Goal: Book appointment/travel/reservation

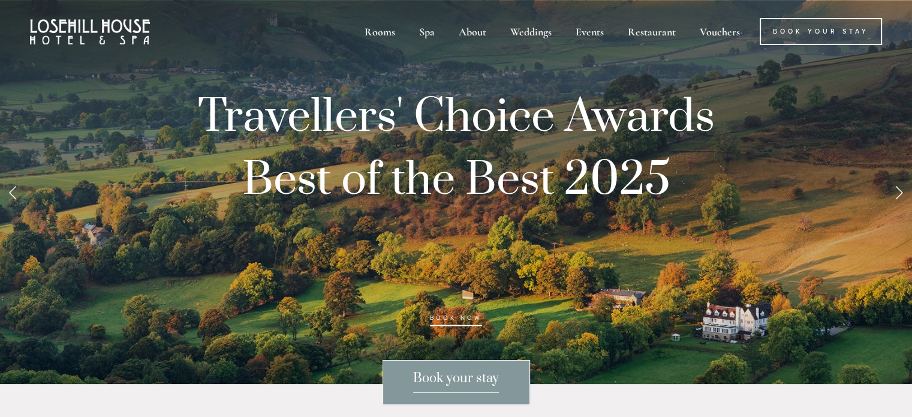
click at [472, 374] on span "Book your stay" at bounding box center [456, 381] width 86 height 23
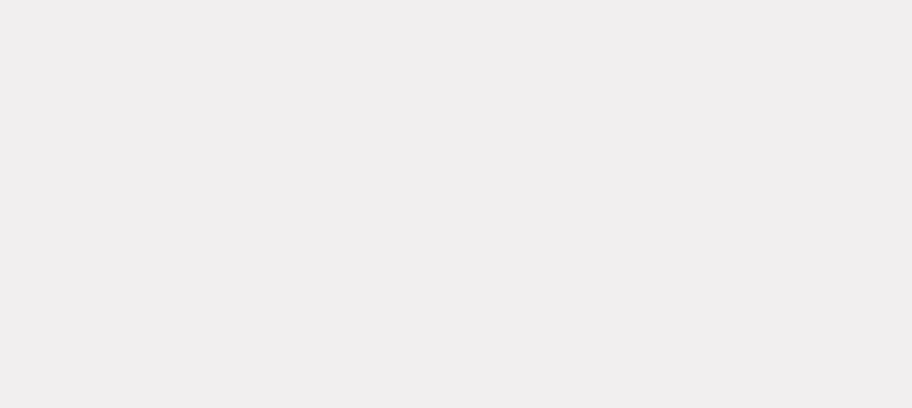
scroll to position [395, 0]
